Goal: Navigation & Orientation: Find specific page/section

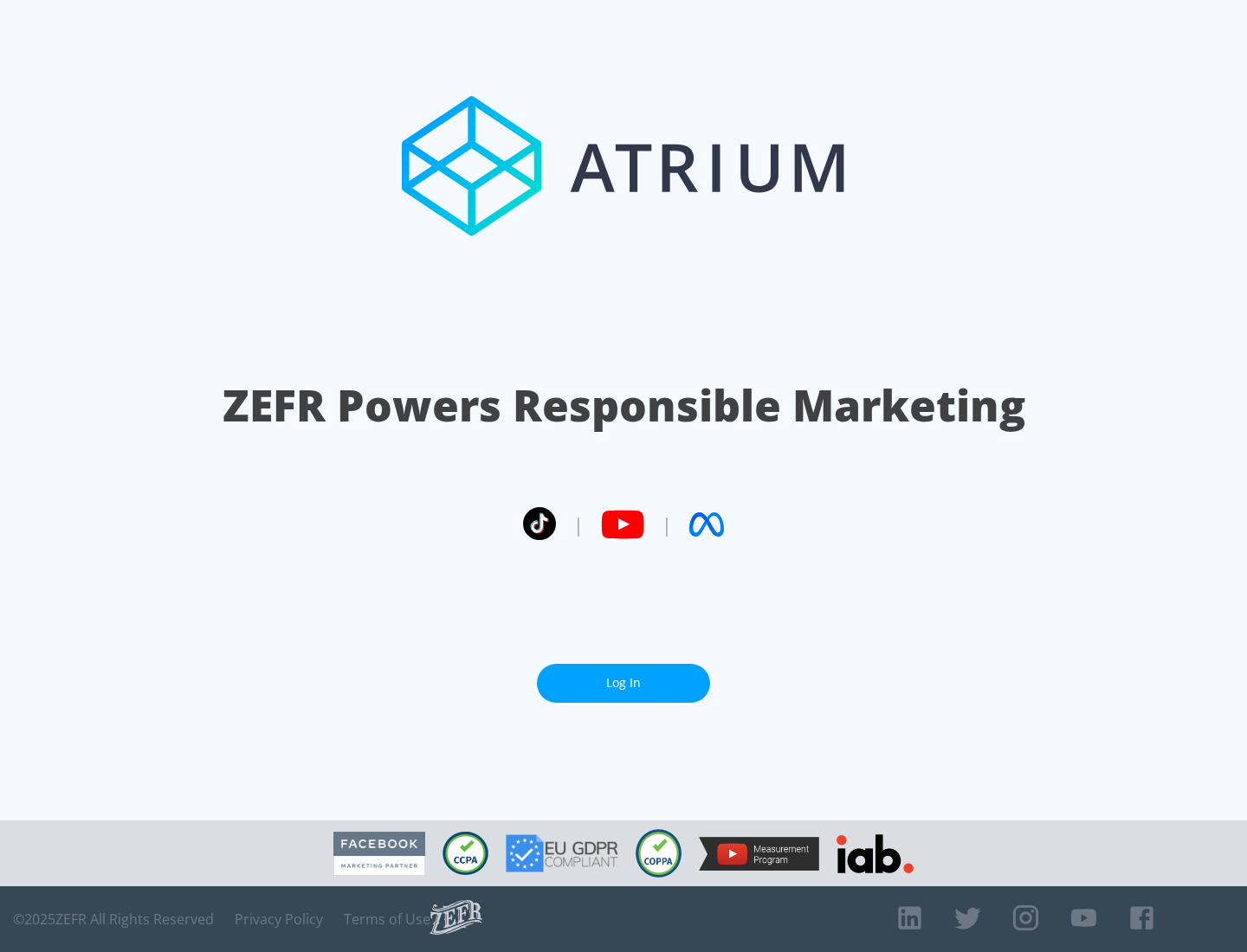
click at [624, 676] on link "Log In" at bounding box center [623, 684] width 173 height 39
